Goal: Task Accomplishment & Management: Manage account settings

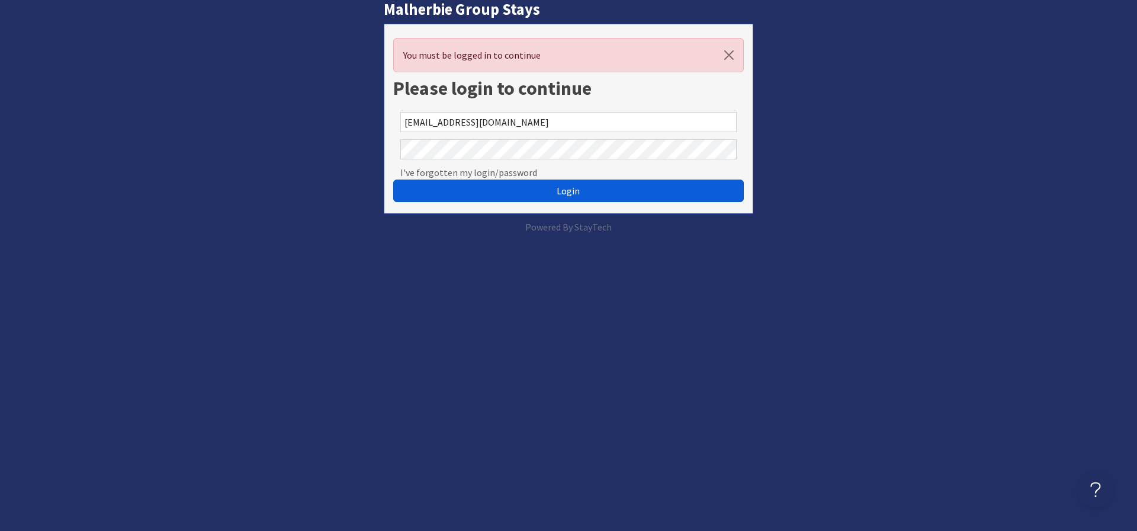
click at [570, 189] on span "Login" at bounding box center [568, 191] width 23 height 12
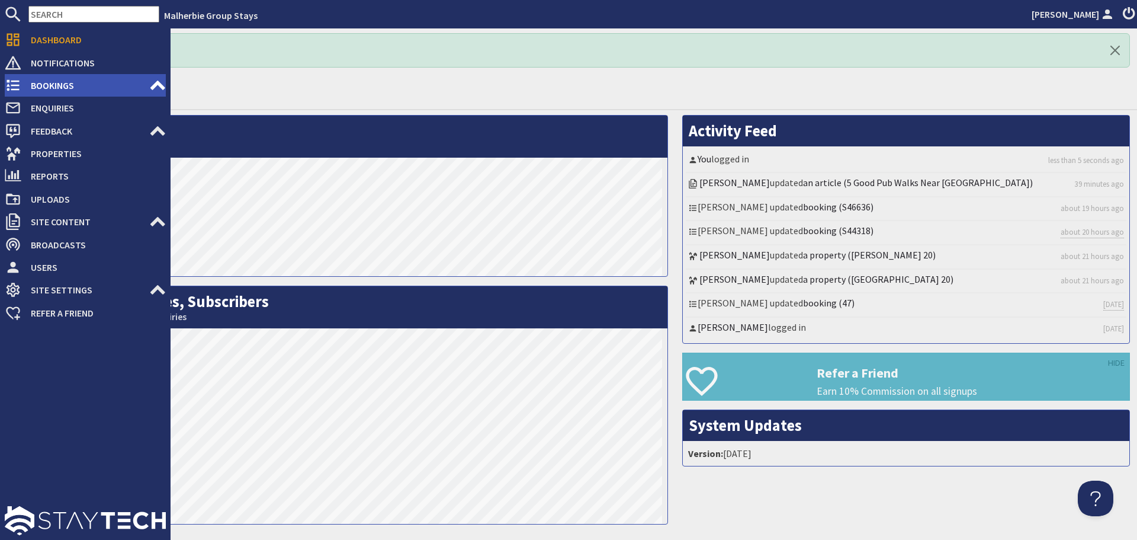
click at [46, 82] on span "Bookings" at bounding box center [85, 85] width 128 height 19
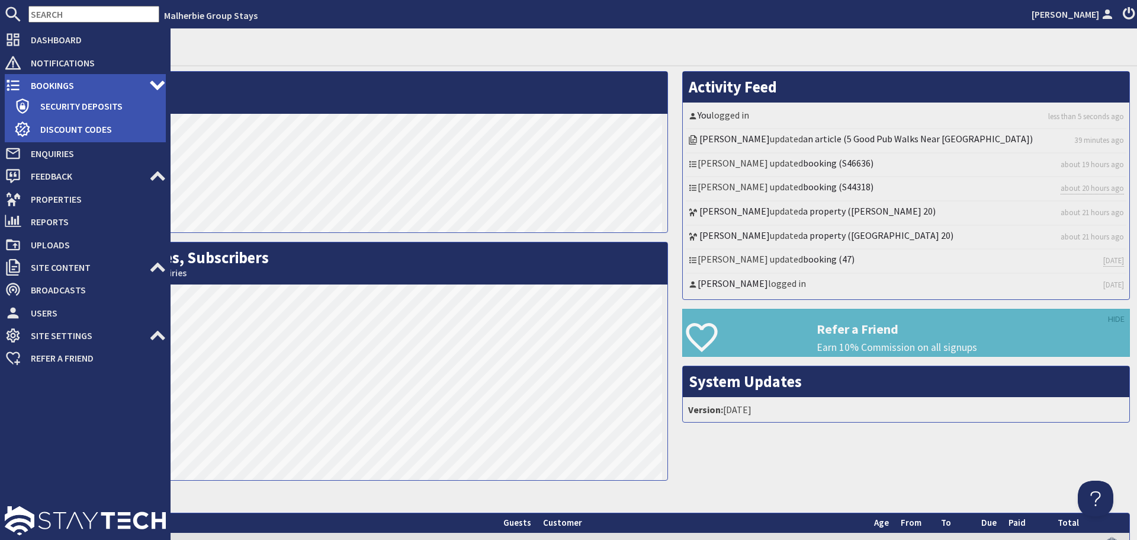
click at [47, 78] on span "Bookings" at bounding box center [85, 85] width 128 height 19
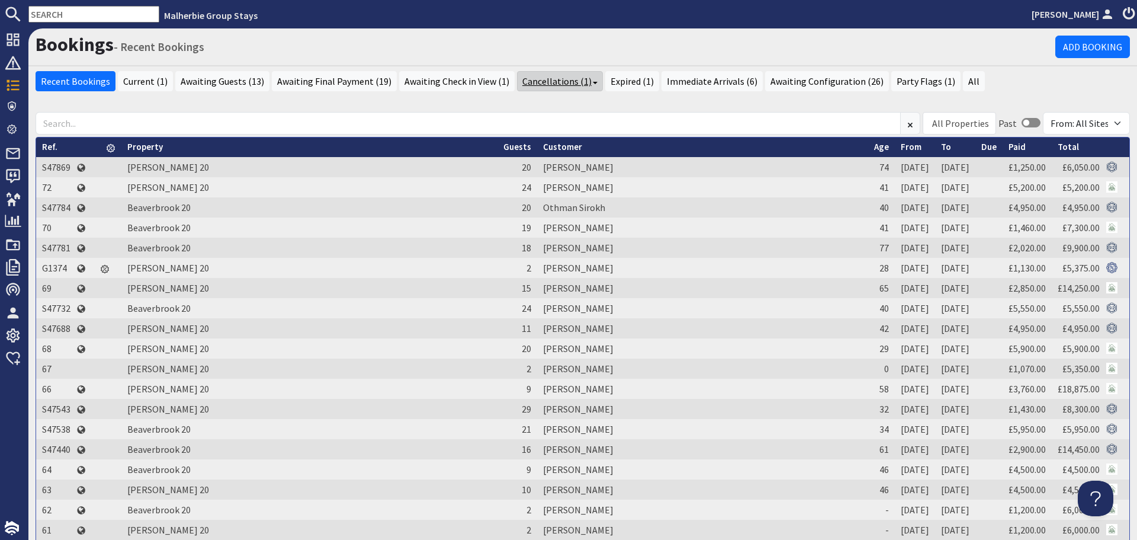
click at [547, 78] on link "Cancellations (1)" at bounding box center [560, 81] width 86 height 20
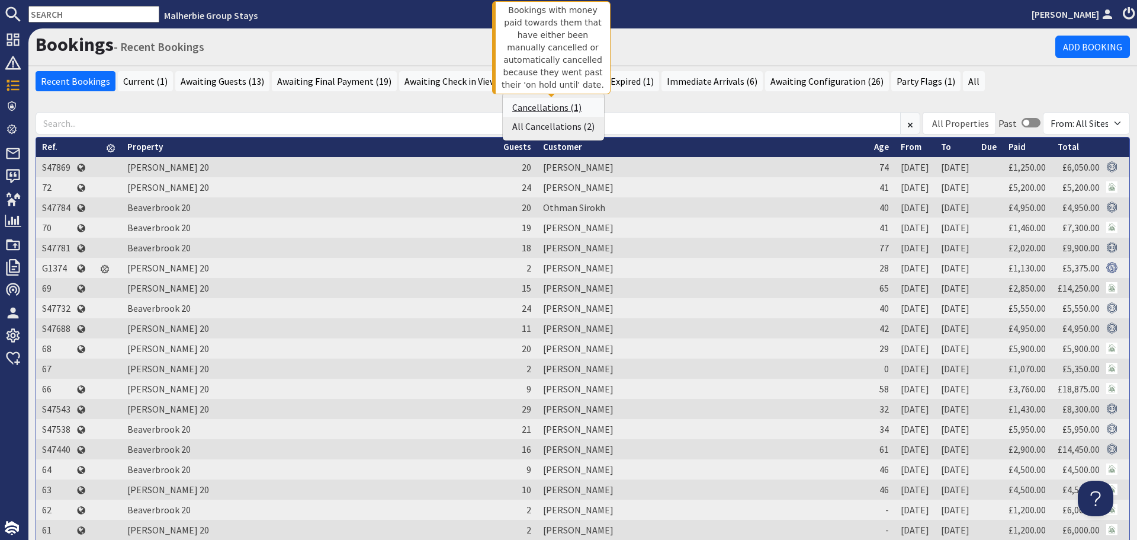
click at [552, 110] on link "Cancellations (1)" at bounding box center [546, 107] width 69 height 12
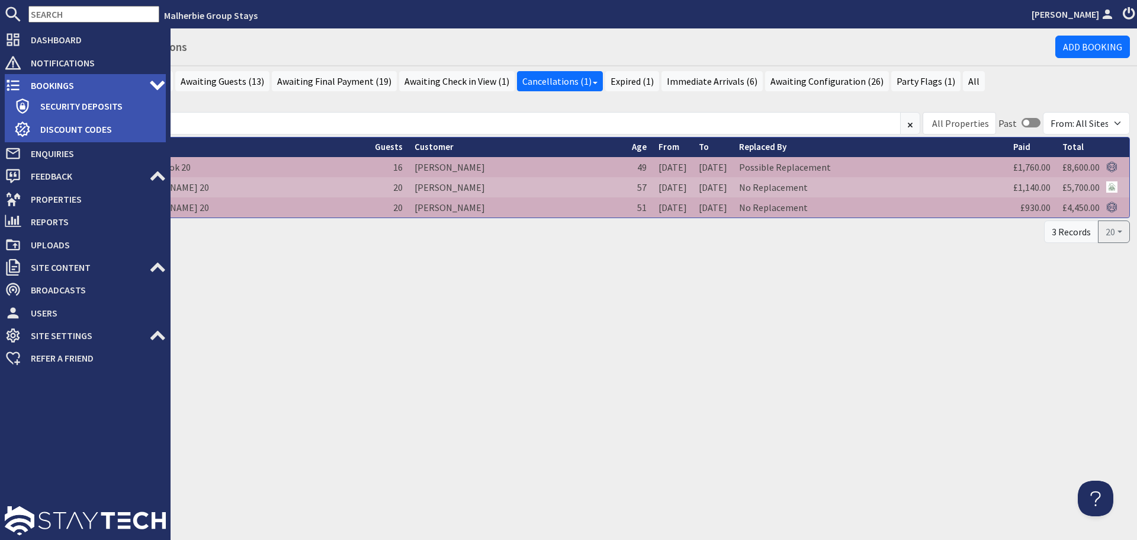
drag, startPoint x: 46, startPoint y: 85, endPoint x: 50, endPoint y: 91, distance: 7.2
click at [46, 85] on span "Bookings" at bounding box center [85, 85] width 128 height 19
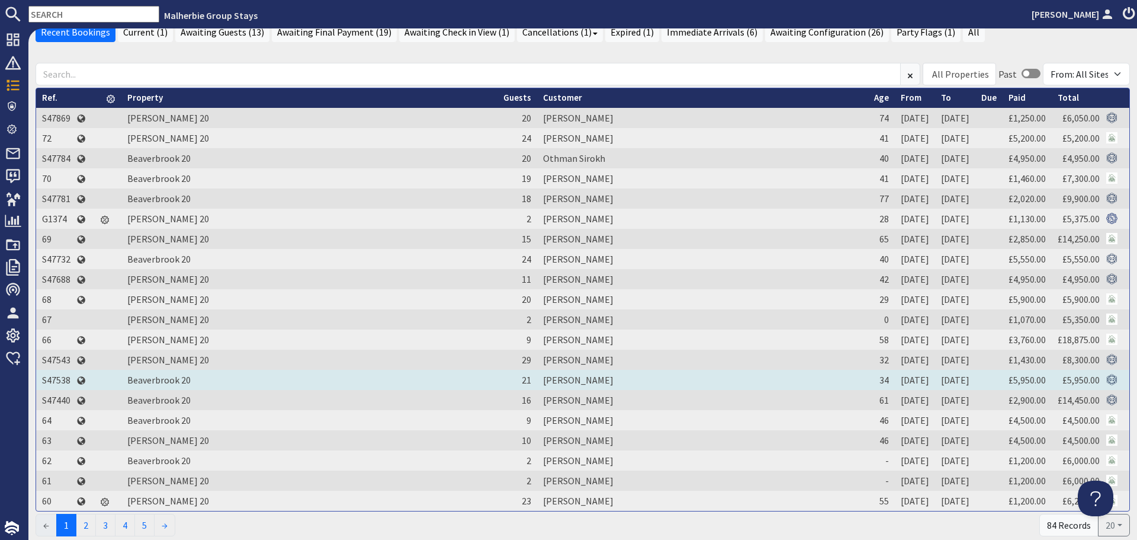
scroll to position [107, 0]
